Goal: Information Seeking & Learning: Learn about a topic

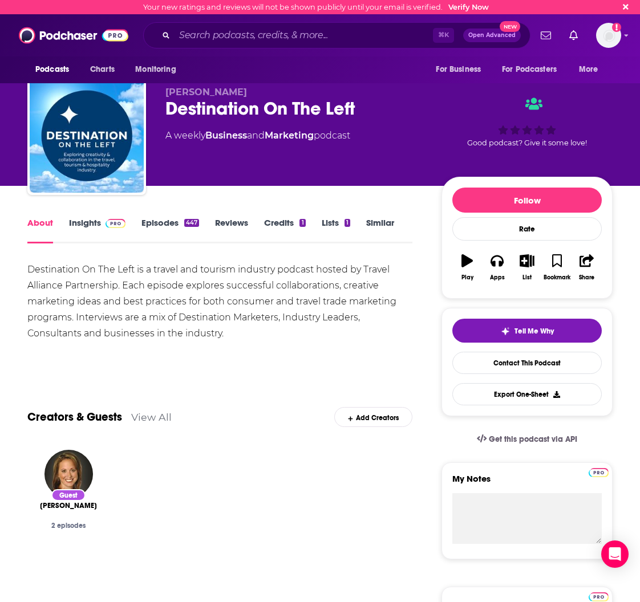
click at [162, 227] on link "Episodes 447" at bounding box center [170, 230] width 58 height 26
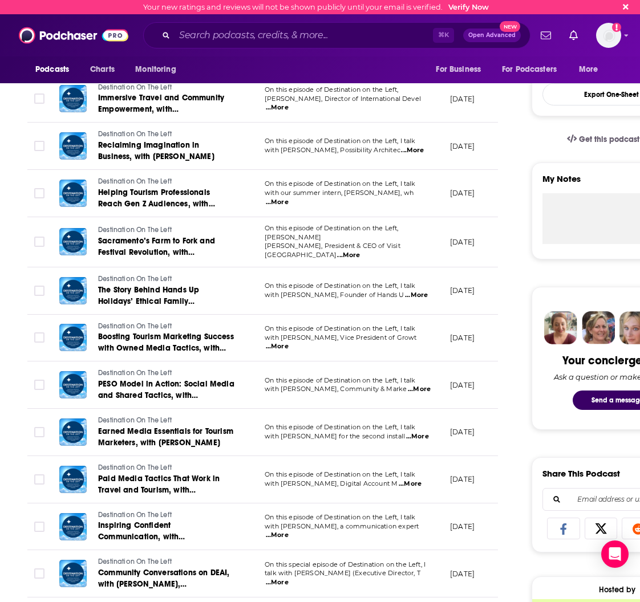
scroll to position [306, 0]
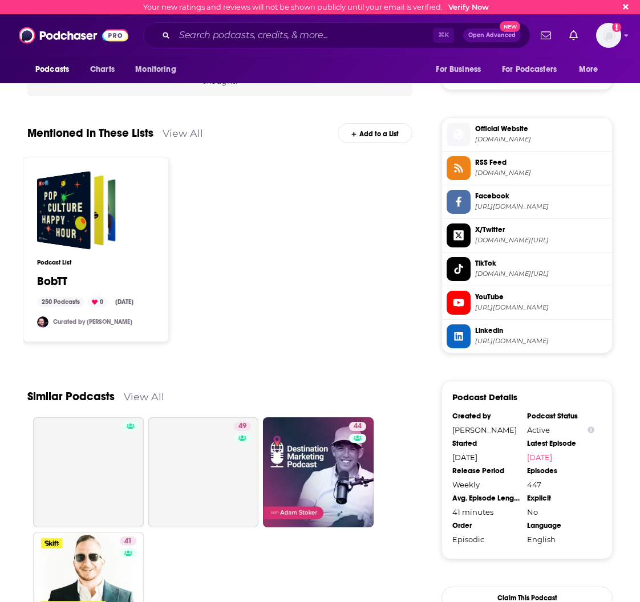
scroll to position [780, 0]
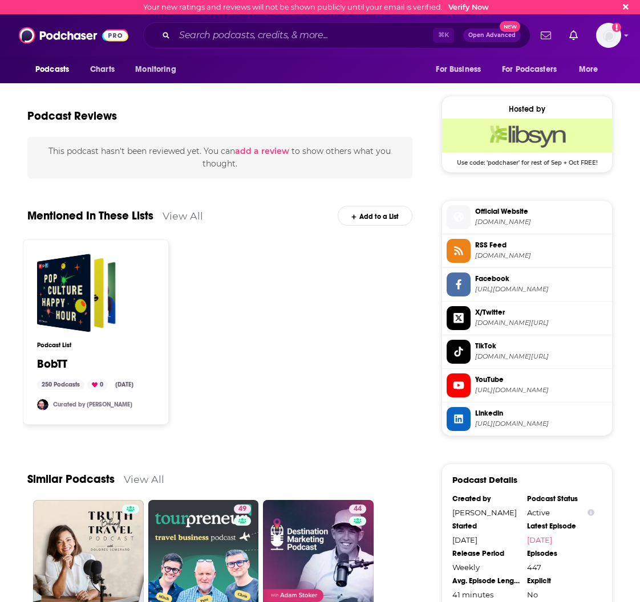
click at [529, 386] on span "YouTube [URL][DOMAIN_NAME]" at bounding box center [538, 384] width 137 height 23
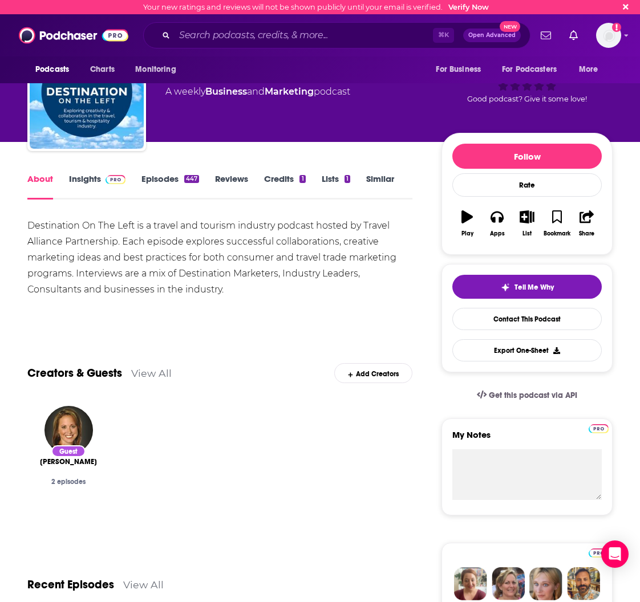
scroll to position [0, 0]
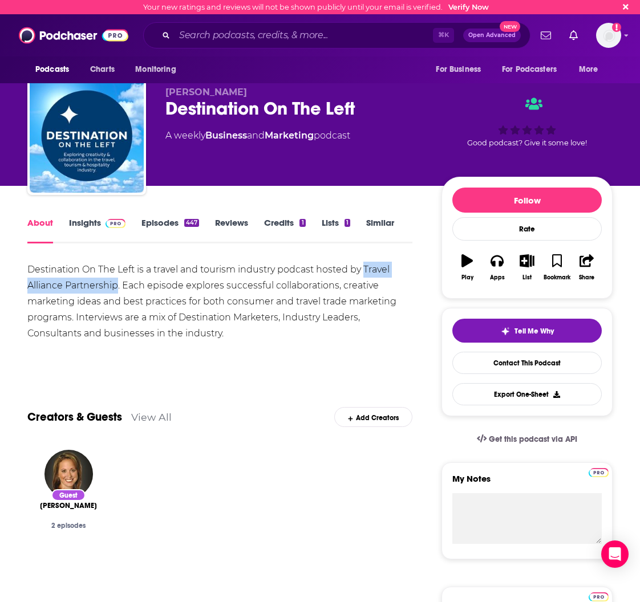
drag, startPoint x: 363, startPoint y: 267, endPoint x: 117, endPoint y: 282, distance: 246.7
click at [117, 282] on div "Destination On The Left is a travel and tourism industry podcast hosted by Trav…" at bounding box center [219, 302] width 385 height 80
copy div "Travel Alliance Partnership"
